Goal: Task Accomplishment & Management: Manage account settings

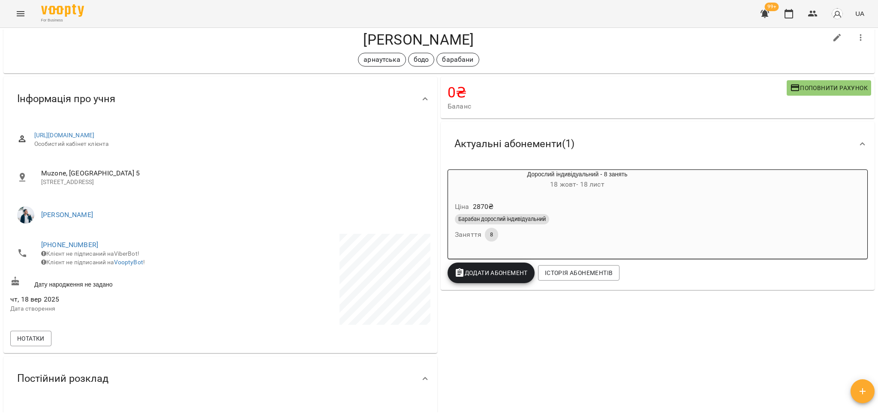
scroll to position [57, 0]
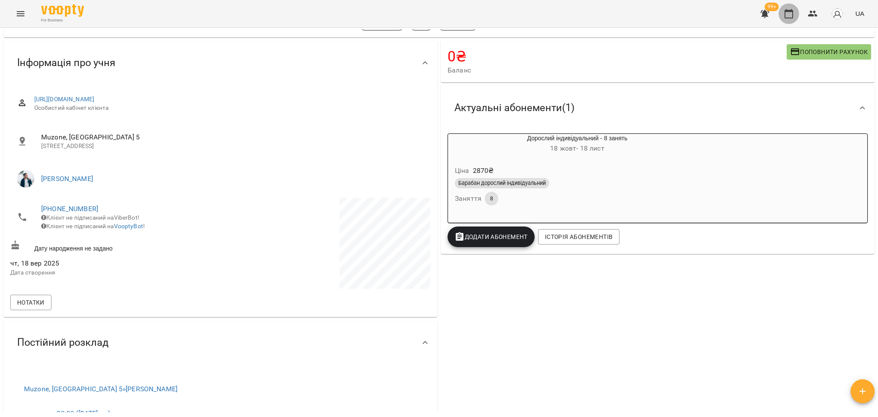
click at [794, 19] on button "button" at bounding box center [789, 13] width 21 height 21
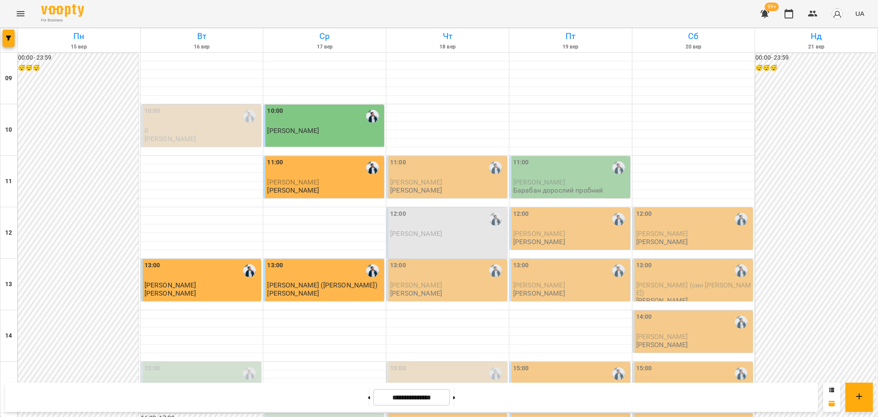
click at [18, 18] on icon "Menu" at bounding box center [20, 14] width 10 height 10
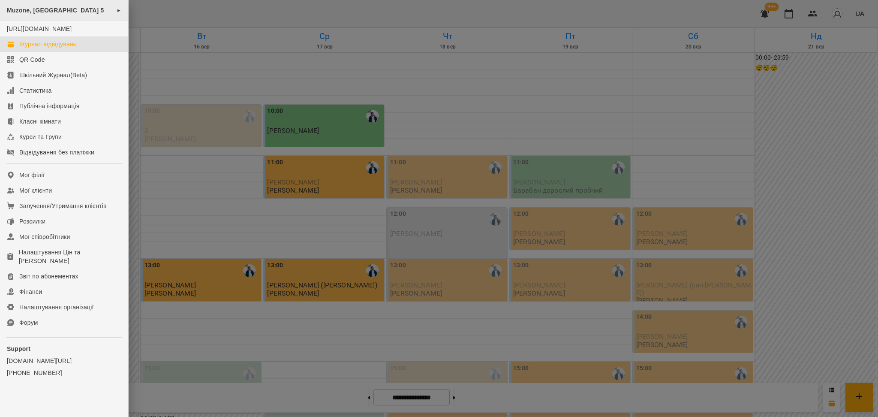
click at [30, 11] on span "Muzone, [GEOGRAPHIC_DATA] 5" at bounding box center [55, 10] width 97 height 7
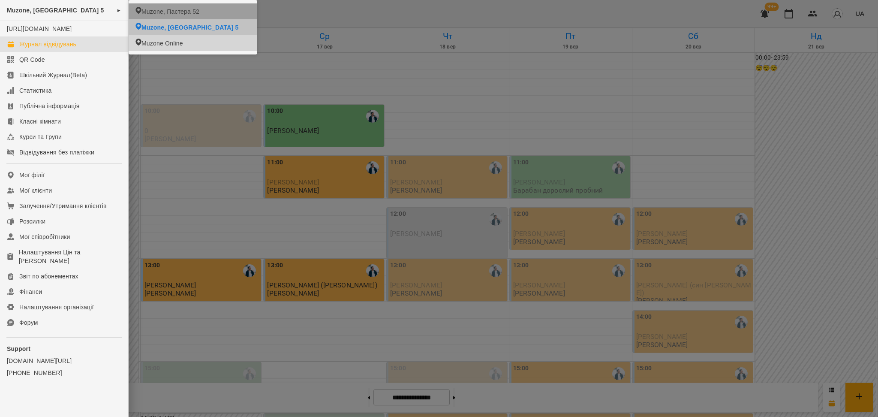
click at [168, 10] on span "Muzone, Пастера 52" at bounding box center [170, 11] width 58 height 9
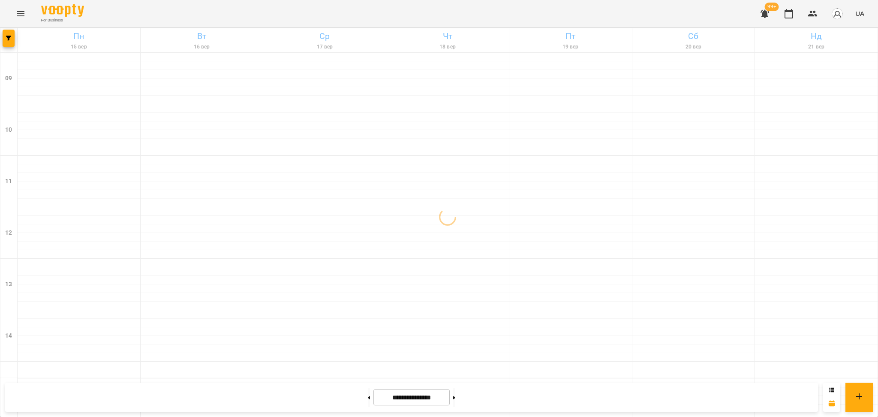
click at [11, 40] on icon "button" at bounding box center [8, 38] width 5 height 5
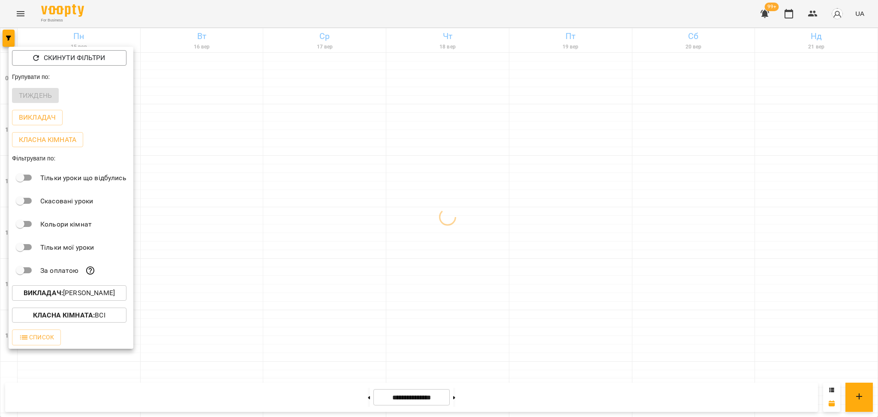
click at [95, 297] on p "Викладач : [PERSON_NAME]" at bounding box center [69, 293] width 91 height 10
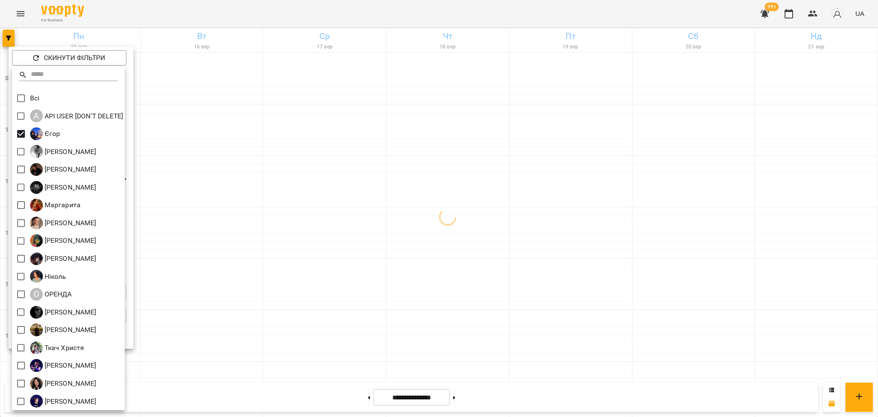
click at [273, 249] on div at bounding box center [439, 208] width 878 height 417
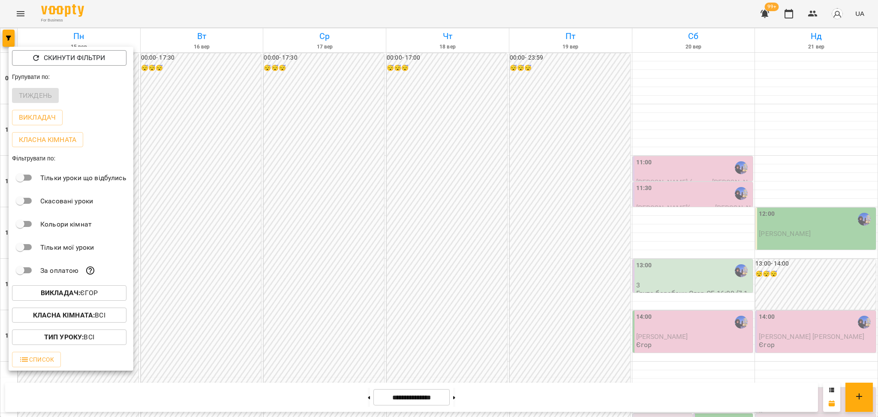
click at [877, 64] on div at bounding box center [439, 208] width 878 height 417
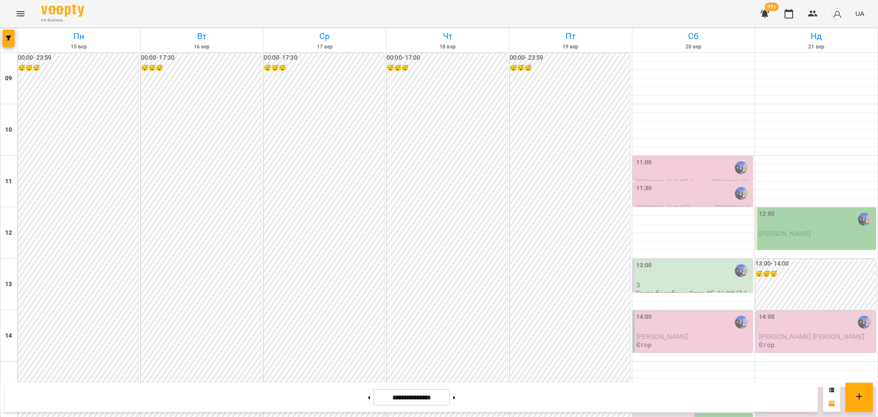
scroll to position [269, 0]
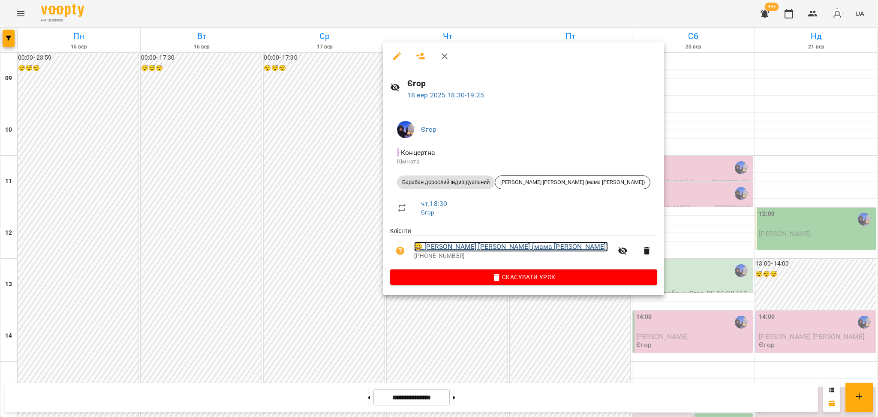
click at [478, 250] on link "😀 [PERSON_NAME] [PERSON_NAME] (мама [PERSON_NAME])" at bounding box center [511, 246] width 194 height 10
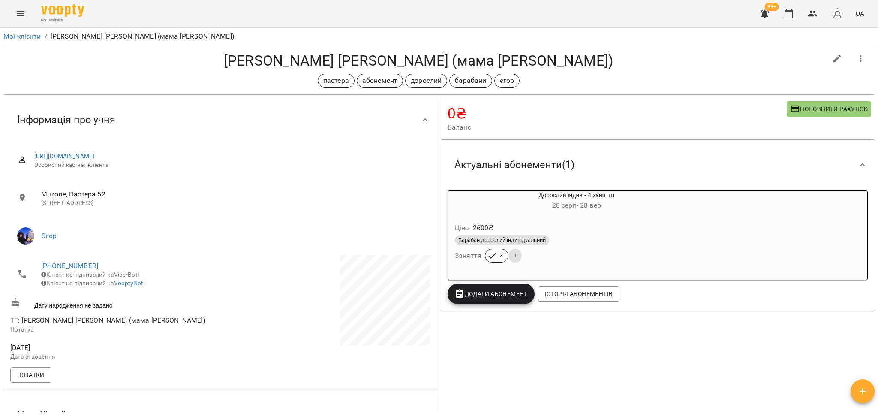
click at [496, 215] on div "Ціна 2600 ₴ Барабан дорослий індивідуальний Заняття 3 1" at bounding box center [576, 244] width 257 height 58
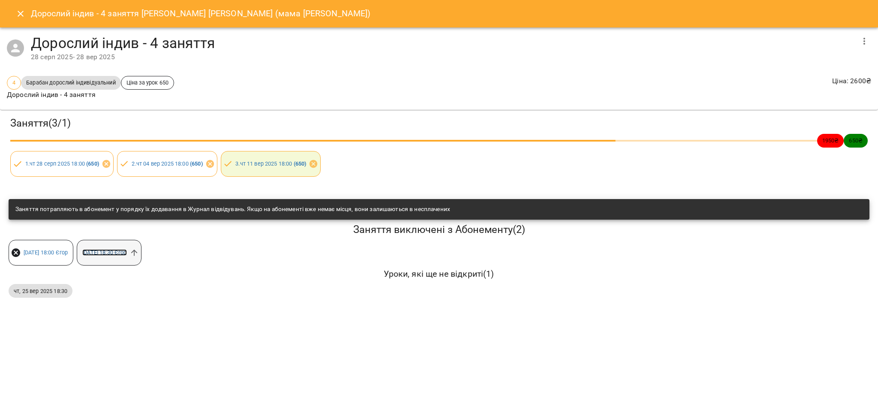
click at [127, 252] on link "[DATE] 18:30 [PERSON_NAME]" at bounding box center [104, 252] width 45 height 6
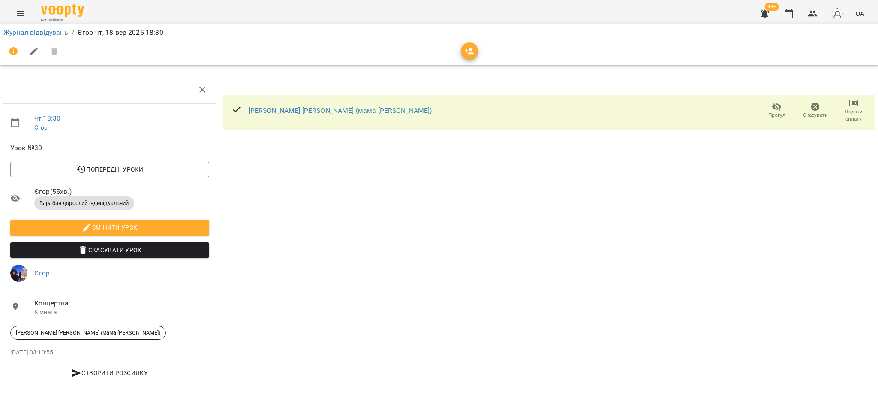
click at [774, 106] on icon "button" at bounding box center [776, 107] width 9 height 8
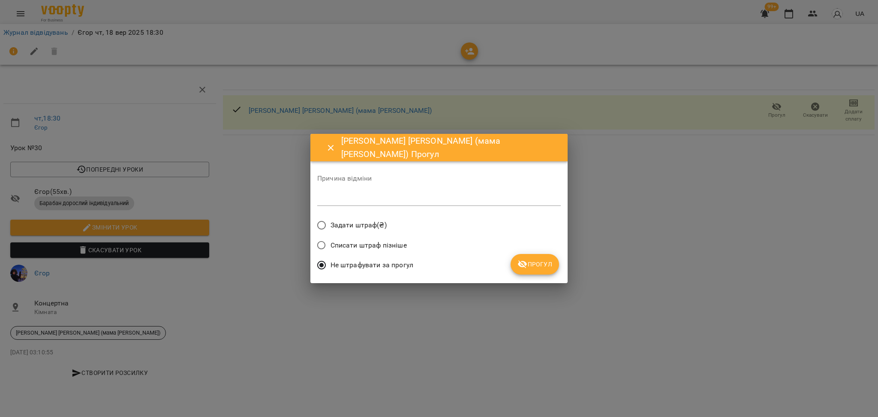
click at [343, 223] on span "Задати штраф(₴)" at bounding box center [359, 225] width 56 height 10
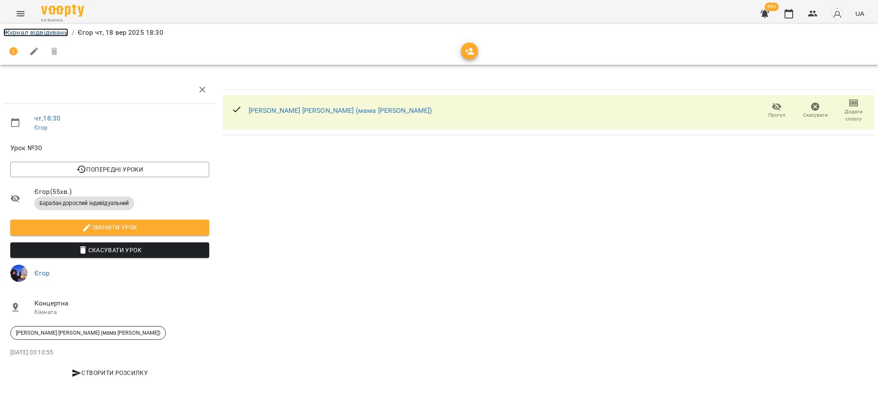
click at [17, 35] on link "Журнал відвідувань" at bounding box center [35, 32] width 65 height 8
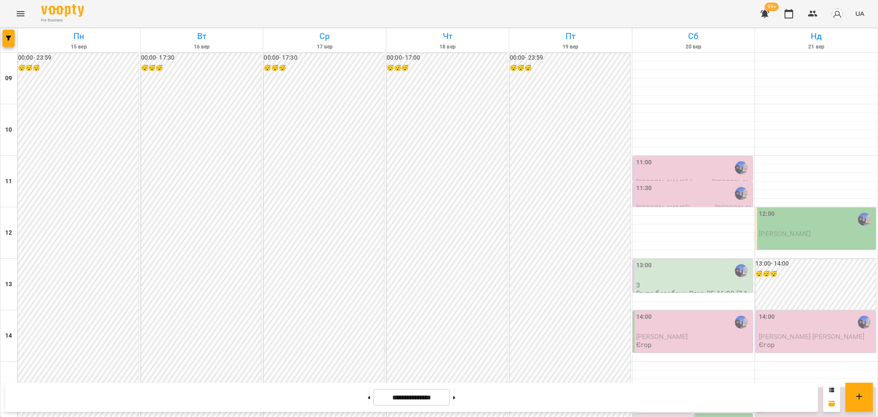
scroll to position [228, 0]
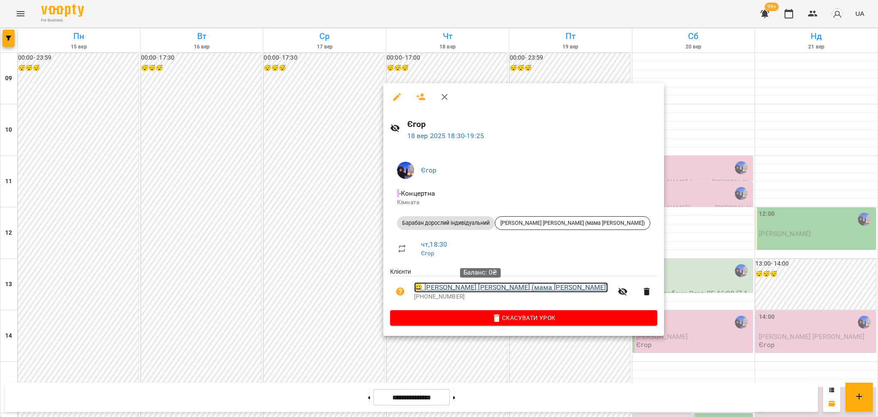
click at [454, 286] on link "😀 [PERSON_NAME] [PERSON_NAME] (мама [PERSON_NAME])" at bounding box center [511, 287] width 194 height 10
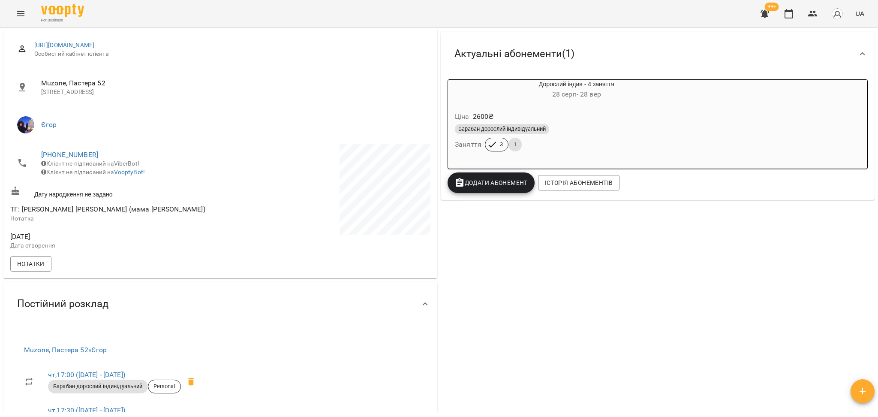
scroll to position [95, 0]
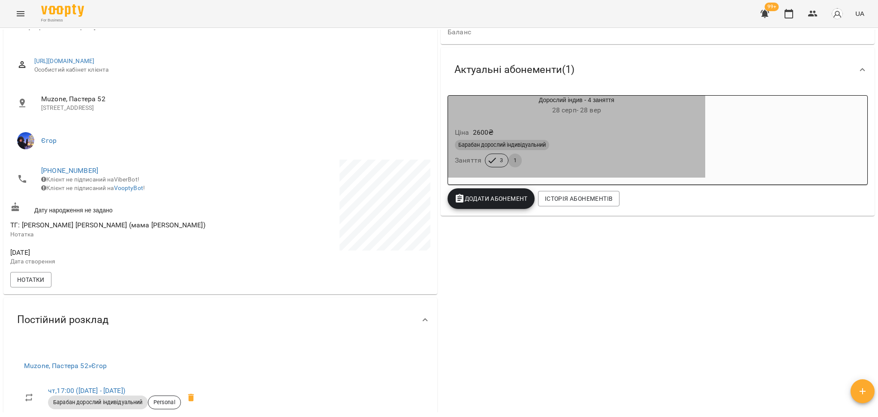
click at [633, 130] on div "Ціна 2600 ₴" at bounding box center [576, 132] width 247 height 15
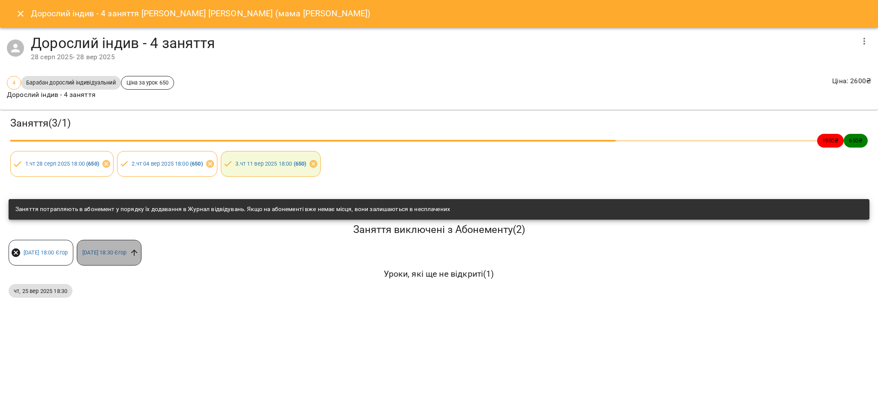
click at [137, 251] on icon at bounding box center [134, 253] width 6 height 6
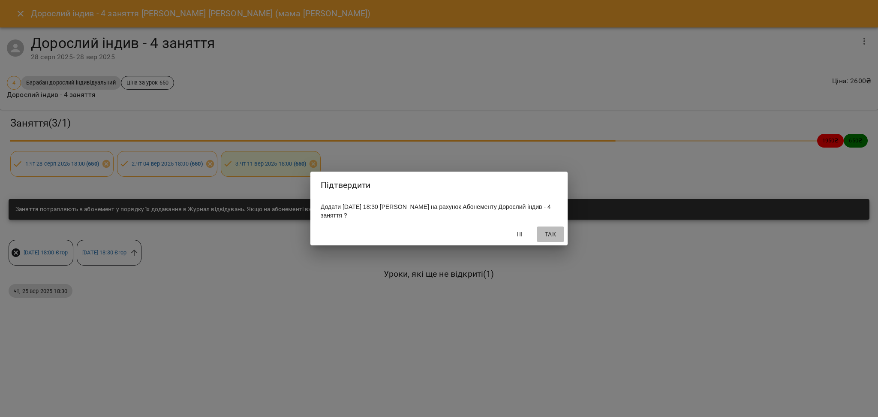
click at [555, 237] on span "Так" at bounding box center [550, 234] width 21 height 10
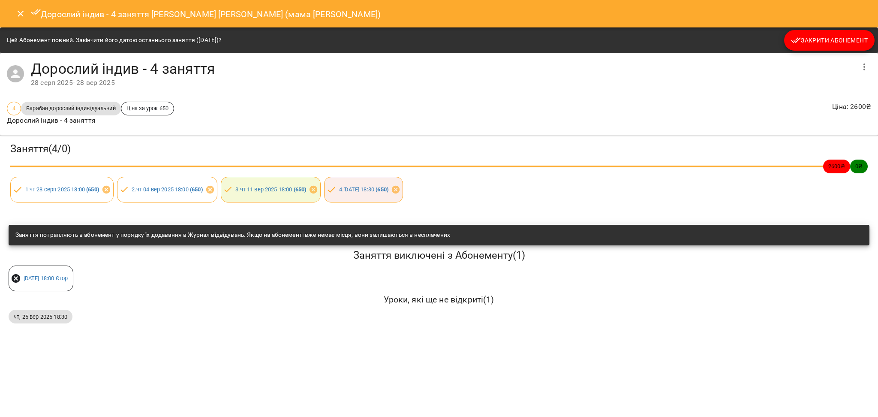
click at [23, 20] on button "Close" at bounding box center [20, 13] width 21 height 21
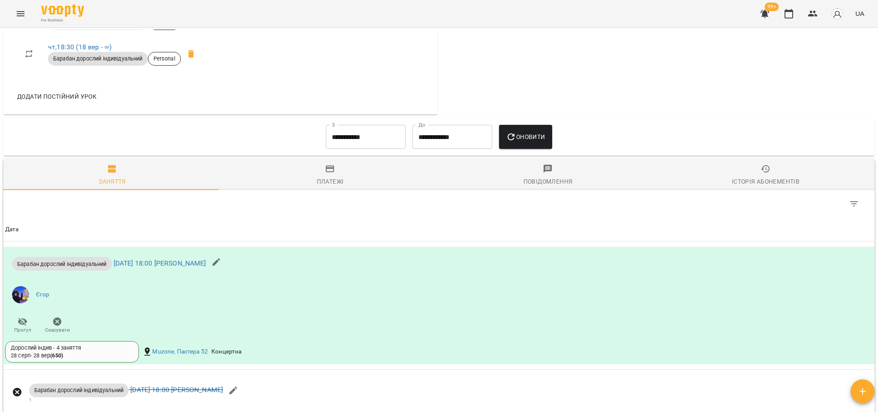
scroll to position [553, 0]
